Goal: Information Seeking & Learning: Check status

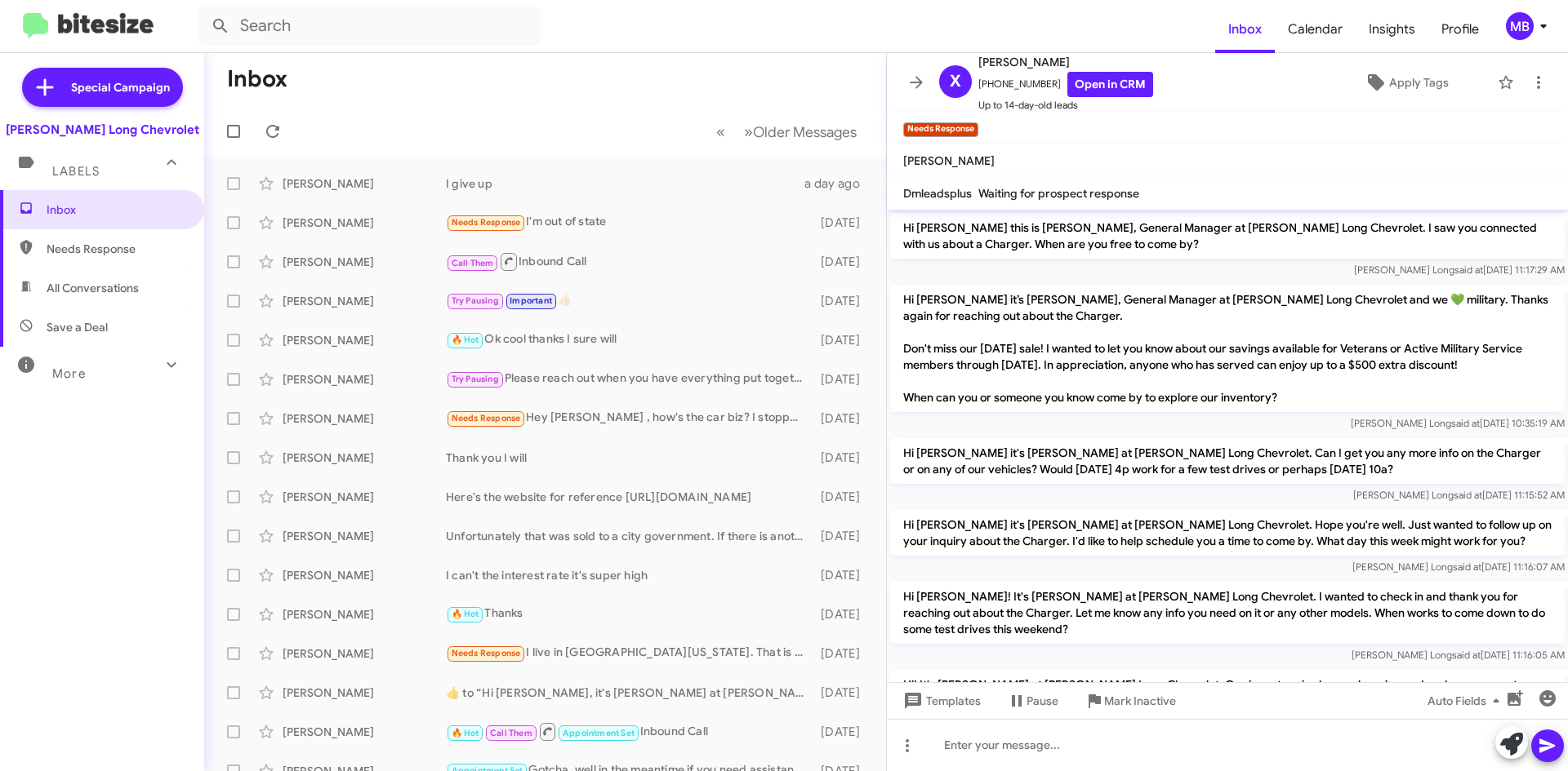
scroll to position [358, 0]
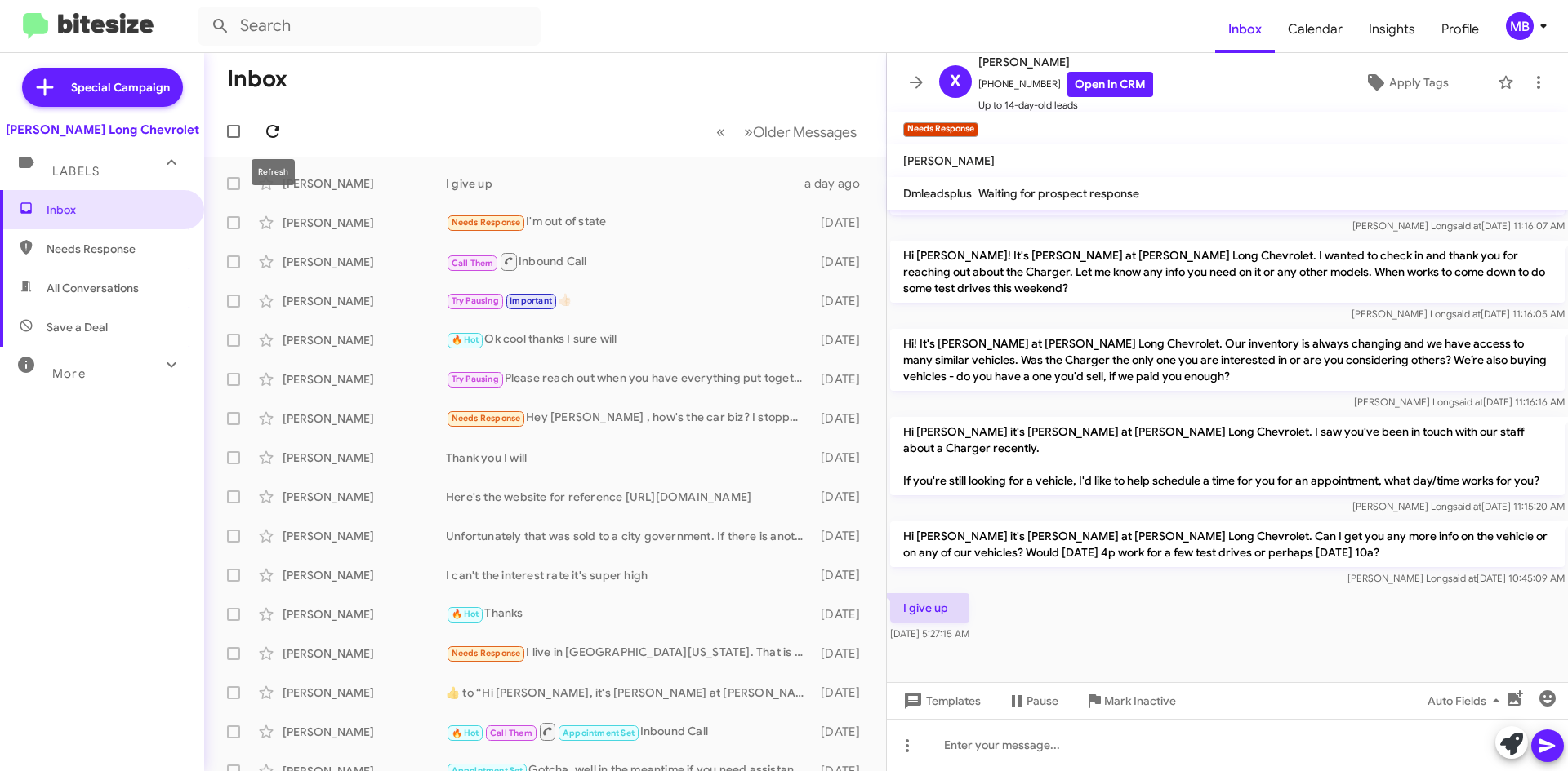
click at [278, 128] on icon at bounding box center [272, 131] width 13 height 13
click at [285, 137] on span at bounding box center [272, 131] width 33 height 20
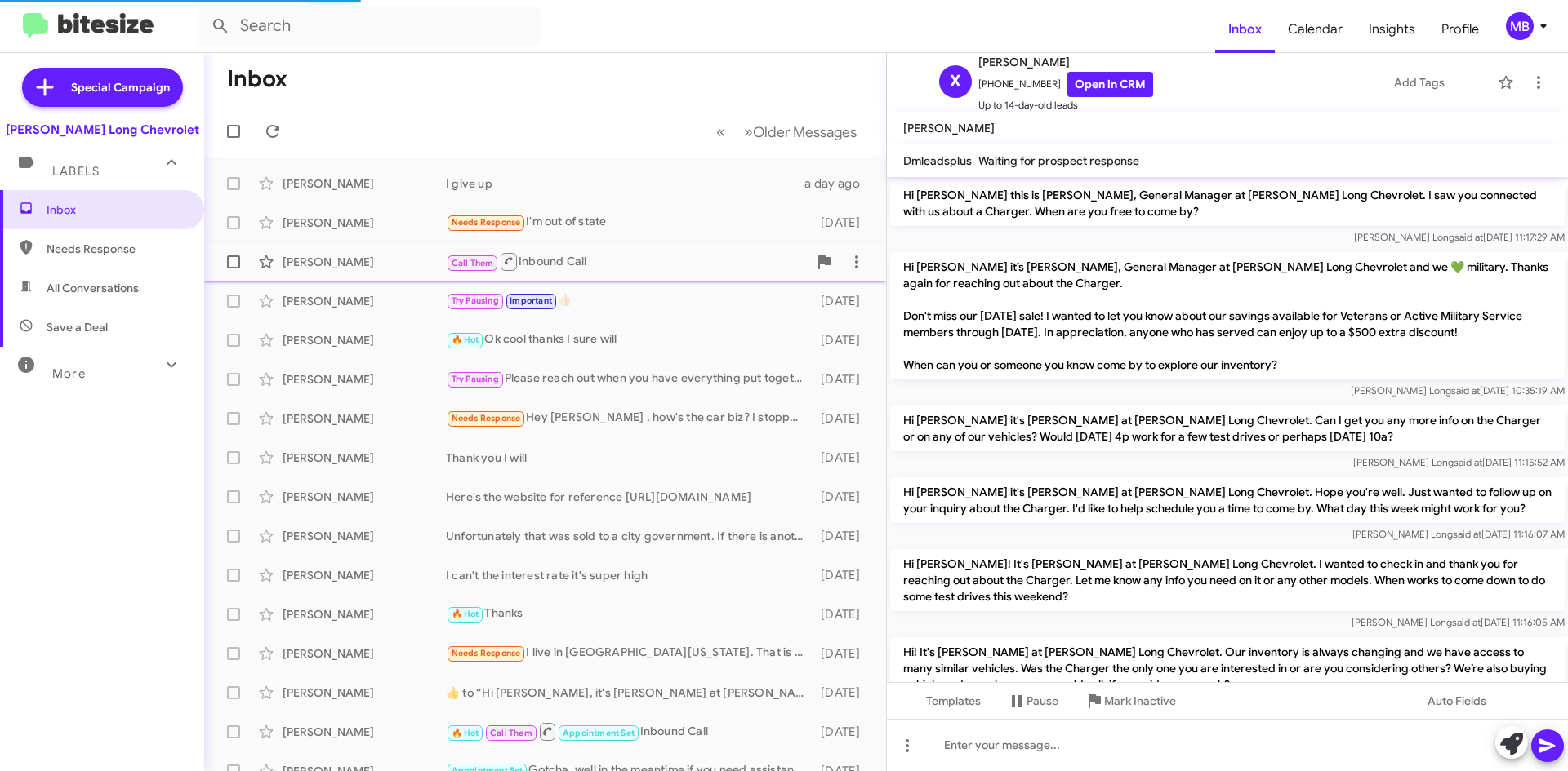
scroll to position [325, 0]
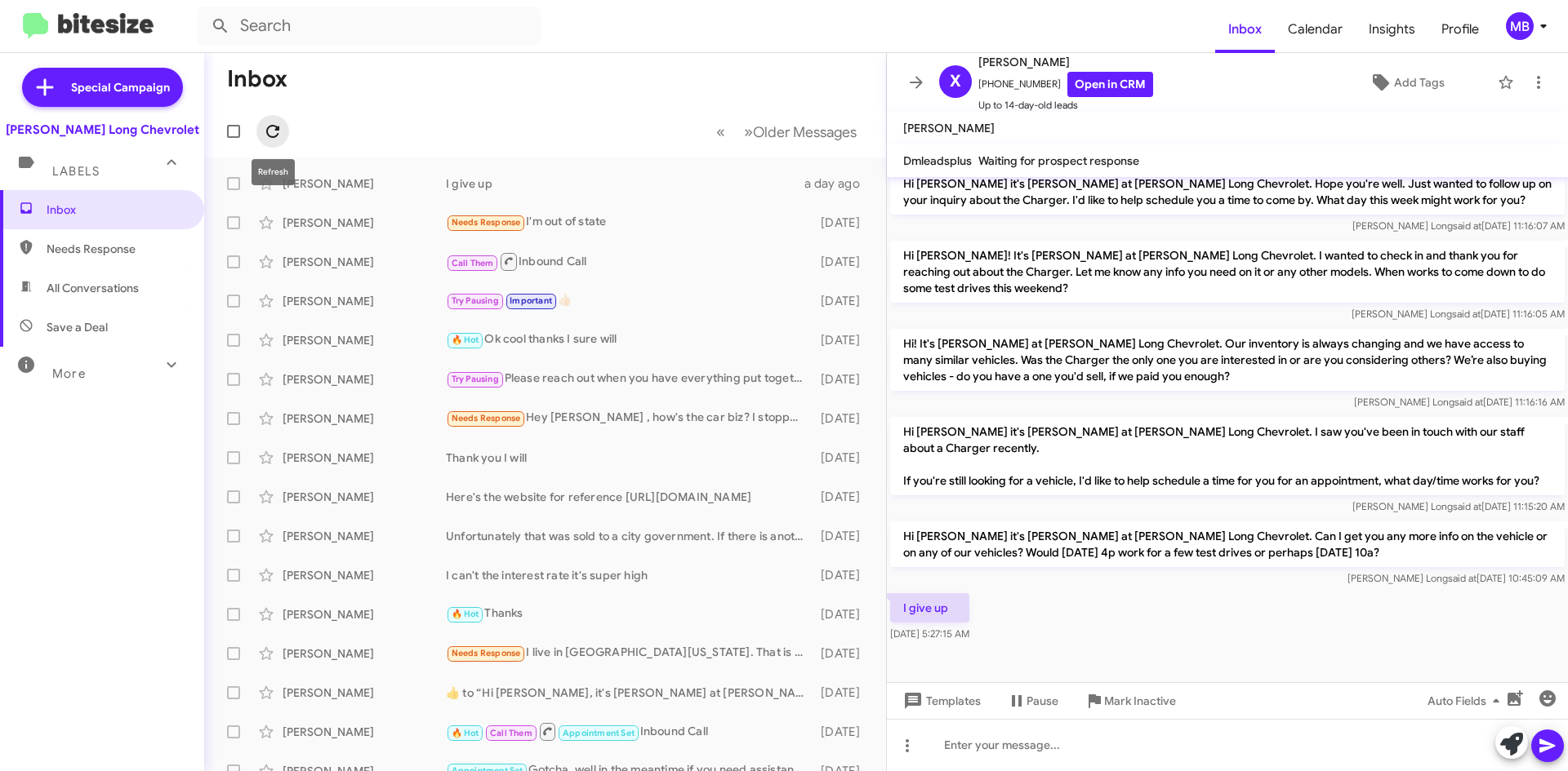
click at [276, 137] on icon at bounding box center [272, 131] width 20 height 20
click at [286, 120] on mat-toolbar-row "« Previous » Next Older Messages" at bounding box center [545, 131] width 682 height 52
click at [280, 125] on icon at bounding box center [272, 131] width 20 height 20
